Goal: Task Accomplishment & Management: Use online tool/utility

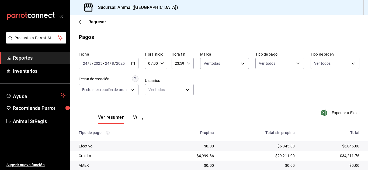
scroll to position [67, 0]
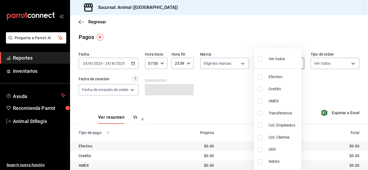
click at [281, 66] on body "Pregunta a Parrot AI Reportes Inventarios Ayuda Recomienda Parrot Animal StRegi…" at bounding box center [184, 85] width 368 height 170
click at [259, 61] on input "checkbox" at bounding box center [259, 59] width 5 height 5
checkbox input "true"
type input "5a0f3365-d715-4940-adc4-656debb7822a,fc07b02b-84a7-4dba-9bff-98bba82b1290,ff2b0…"
checkbox input "true"
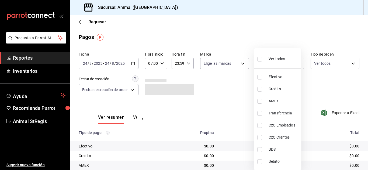
checkbox input "true"
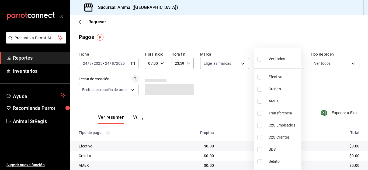
checkbox input "true"
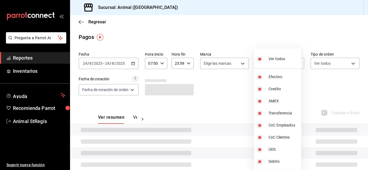
click at [242, 76] on div at bounding box center [184, 85] width 368 height 170
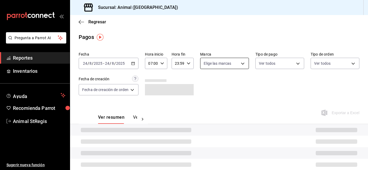
click at [229, 67] on body "Pregunta a Parrot AI Reportes Inventarios Ayuda Recomienda Parrot Animal StRegi…" at bounding box center [184, 85] width 368 height 170
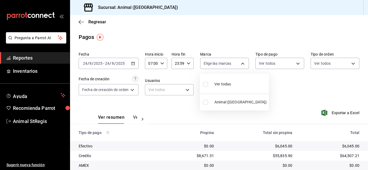
click at [210, 84] on label at bounding box center [206, 85] width 7 height 8
click at [208, 84] on input "checkbox" at bounding box center [205, 84] width 5 height 5
checkbox input "false"
click at [206, 84] on input "checkbox" at bounding box center [205, 84] width 5 height 5
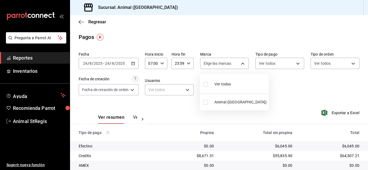
checkbox input "true"
type input "3f39fcdc-c8c4-4fff-883a-47b345d9391c"
checkbox input "true"
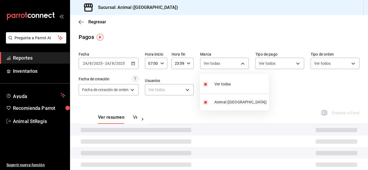
click at [265, 88] on div at bounding box center [184, 85] width 368 height 170
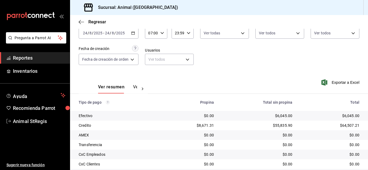
scroll to position [67, 0]
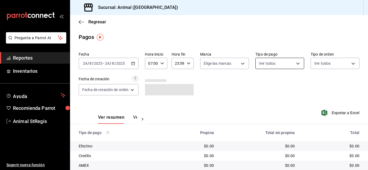
click at [277, 64] on body "Pregunta a Parrot AI Reportes Inventarios Ayuda Recomienda Parrot Animal StRegi…" at bounding box center [184, 85] width 368 height 170
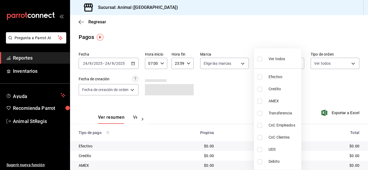
click at [259, 61] on input "checkbox" at bounding box center [259, 59] width 5 height 5
checkbox input "true"
type input "5a0f3365-d715-4940-adc4-656debb7822a,fc07b02b-84a7-4dba-9bff-98bba82b1290,ff2b0…"
checkbox input "true"
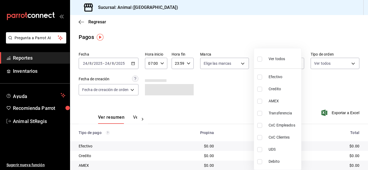
checkbox input "true"
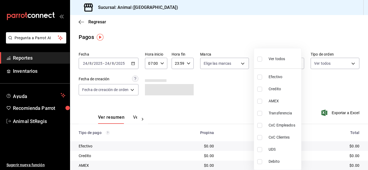
checkbox input "true"
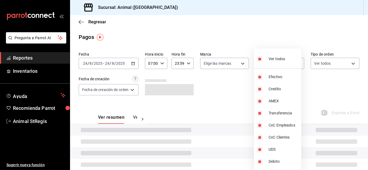
click at [242, 78] on div at bounding box center [184, 85] width 368 height 170
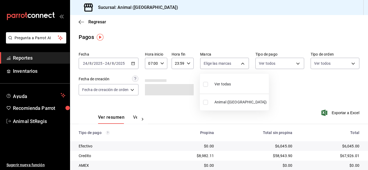
click at [210, 64] on body "Pregunta a Parrot AI Reportes Inventarios Ayuda Recomienda Parrot Animal StRegi…" at bounding box center [184, 85] width 368 height 170
click at [210, 65] on div at bounding box center [184, 85] width 368 height 170
click at [210, 65] on body "Pregunta a Parrot AI Reportes Inventarios Ayuda Recomienda Parrot Animal StRegi…" at bounding box center [184, 85] width 368 height 170
click at [207, 82] on input "checkbox" at bounding box center [205, 84] width 5 height 5
checkbox input "true"
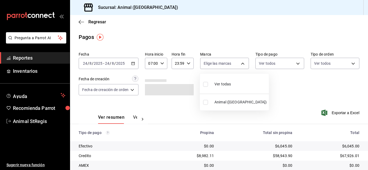
type input "3f39fcdc-c8c4-4fff-883a-47b345d9391c"
checkbox input "true"
click at [252, 86] on div at bounding box center [184, 85] width 368 height 170
click at [226, 37] on div "Pagos" at bounding box center [219, 37] width 298 height 8
